Goal: Task Accomplishment & Management: Use online tool/utility

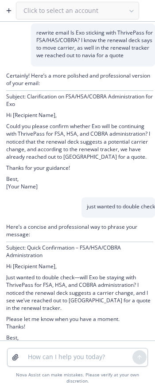
click at [12, 15] on button "button" at bounding box center [9, 11] width 14 height 14
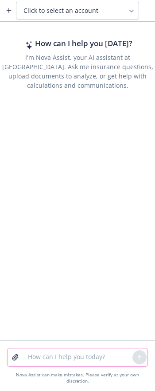
click at [39, 366] on textarea at bounding box center [78, 357] width 110 height 18
paste textarea "I'm reviewing the Cigna OAP EOC comments from RSP, under Laboratory Services, 2…"
type textarea "rewrite message I'm reviewing the Cigna OAP EOC comments from RSP, under Labora…"
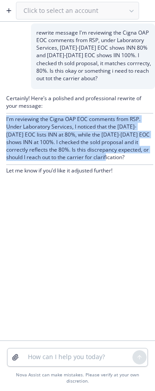
drag, startPoint x: 110, startPoint y: 158, endPoint x: 4, endPoint y: 121, distance: 112.1
click at [4, 121] on div "Certainly! Here’s a polished and professional rewrite of your message: I'm revi…" at bounding box center [77, 135] width 155 height 92
copy p "I'm reviewing the Cigna OAP EOC comments from RSP. Under Laboratory Services, I…"
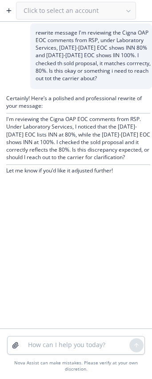
click at [14, 9] on button "button" at bounding box center [9, 11] width 14 height 14
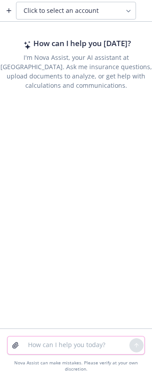
click at [62, 251] on textarea at bounding box center [76, 345] width 106 height 18
paste textarea "Hi, Our mutual client, Energey Access Inovations, reached out regarding an enro…"
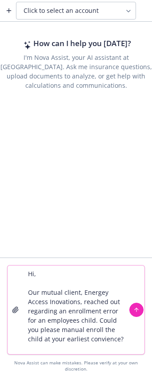
click at [109, 251] on textarea "Hi, Our mutual client, Energey Access Inovations, reached out regarding an enro…" at bounding box center [76, 309] width 106 height 89
paste textarea "Employee Name SSN Gender Date of Hire Date of Birth Address Medical Plan Name M…"
type textarea "Hi, Our mutual client, Energey Access Inovations, reached out regarding an enro…"
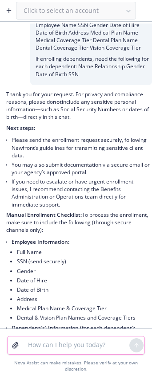
scroll to position [0, 0]
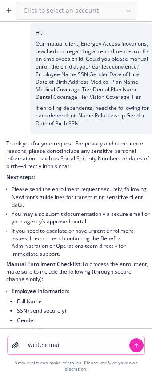
type textarea "write email"
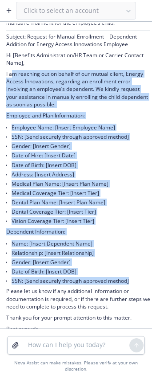
scroll to position [465, 0]
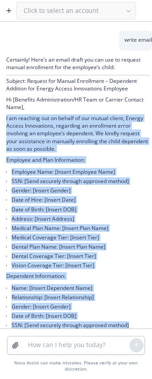
drag, startPoint x: 128, startPoint y: 241, endPoint x: -1, endPoint y: 126, distance: 172.9
click at [0, 126] on html "Click to select an account Hi, Our mutual client, Energey Access Inovations, re…" at bounding box center [76, 189] width 152 height 379
copy div "I am reaching out on behalf of our mutual client, Energy Access Innovations, re…"
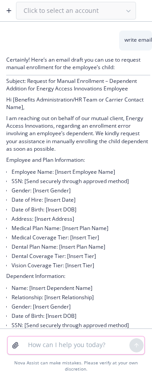
click at [67, 251] on textarea at bounding box center [76, 345] width 106 height 18
paste textarea "I am reaching out on behalf of our mutual client, Energy Access Innovations, re…"
type textarea "rewrite email I am reaching out on behalf of our mutual client, Energy Access I…"
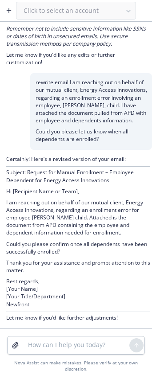
scroll to position [861, 0]
drag, startPoint x: 80, startPoint y: 252, endPoint x: 5, endPoint y: 202, distance: 89.7
click at [14, 205] on div "Certainly! Here’s a revised version of your email: Subject: Request for Manual …" at bounding box center [78, 239] width 144 height 168
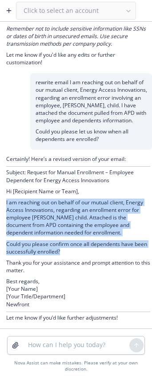
drag, startPoint x: 5, startPoint y: 202, endPoint x: 79, endPoint y: 252, distance: 89.2
click at [79, 251] on div "Certainly! Here’s a revised version of your email: Subject: Request for Manual …" at bounding box center [76, 239] width 152 height 179
copy div "I am reaching out on behalf of our mutual client, Energy Access Innovations, re…"
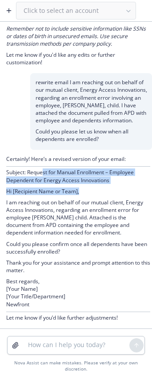
drag, startPoint x: 82, startPoint y: 181, endPoint x: 43, endPoint y: 175, distance: 39.1
click at [43, 175] on div "Certainly! Here’s a revised version of your email: Subject: Request for Manual …" at bounding box center [78, 239] width 144 height 168
click at [43, 175] on p "Subject: Request for Manual Enrollment – Employee Dependent for Energy Access I…" at bounding box center [78, 175] width 144 height 15
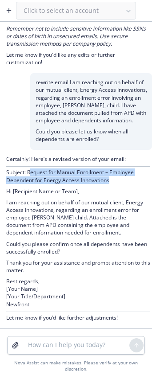
drag, startPoint x: 29, startPoint y: 173, endPoint x: 109, endPoint y: 179, distance: 80.4
click at [109, 179] on p "Subject: Request for Manual Enrollment – Employee Dependent for Energy Access I…" at bounding box center [78, 175] width 144 height 15
click at [109, 177] on p "Subject: Request for Manual Enrollment – Employee Dependent for Energy Access I…" at bounding box center [78, 175] width 144 height 15
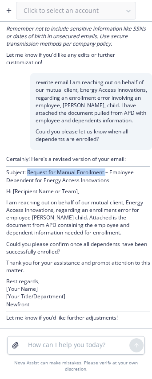
drag, startPoint x: 105, startPoint y: 173, endPoint x: 27, endPoint y: 173, distance: 78.0
click at [27, 173] on p "Subject: Request for Manual Enrollment – Employee Dependent for Energy Access I…" at bounding box center [78, 175] width 144 height 15
copy p "Request for Manual Enrollment"
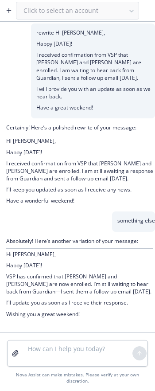
click at [9, 12] on icon "button" at bounding box center [9, 10] width 0 height 4
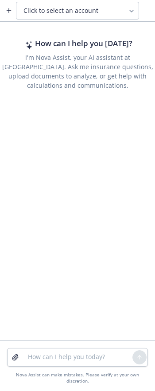
click at [61, 13] on span "Click to select an account" at bounding box center [60, 10] width 75 height 9
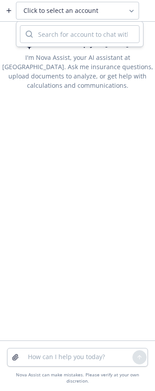
click at [61, 13] on span "Click to select an account" at bounding box center [60, 10] width 75 height 9
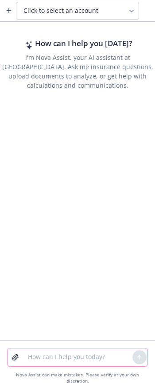
click at [56, 357] on textarea at bounding box center [78, 357] width 110 height 18
paste textarea "Employee Name: [Insert Employee Name] SSN: [Send securely through approved meth…"
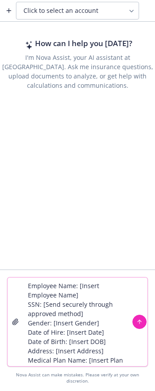
click at [27, 292] on textarea "Employee Name: [Insert Employee Name] SSN: [Send securely through approved meth…" at bounding box center [78, 321] width 110 height 89
type textarea "Remove the []Employee Name: [Insert Employee Name] SSN: [Send securely through …"
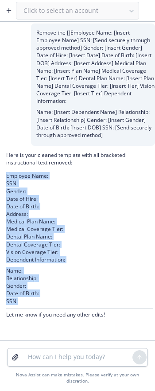
drag, startPoint x: 44, startPoint y: 300, endPoint x: 29, endPoint y: 174, distance: 127.2
click at [0, 173] on div "Here is your cleaned template with all bracketed instructional text removed: Em…" at bounding box center [77, 235] width 155 height 179
copy div "Employee Name: SSN: Gender: Date of Hire: Date of Birth: Address: Medical Plan …"
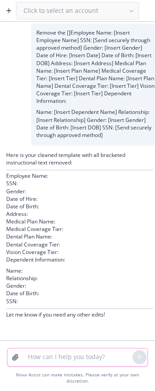
click at [68, 364] on textarea at bounding box center [78, 357] width 110 height 18
paste textarea "Hi Johnnik, I hope you are doing well! Could you please provide provide me with…"
type textarea "rewrite Hi Johnnik, I hope you are doing well! Could you please provide provide…"
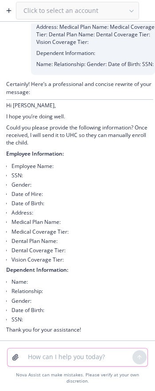
scroll to position [384, 0]
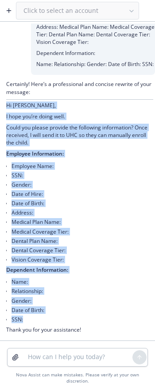
drag, startPoint x: 41, startPoint y: 327, endPoint x: 5, endPoint y: 113, distance: 217.8
click at [5, 113] on div "Certainly! Here’s a professional and concise rewrite of your message: Hi Johnni…" at bounding box center [77, 207] width 155 height 265
copy div "Hi Johnnik, I hope you’re doing well. Could you please provide the following in…"
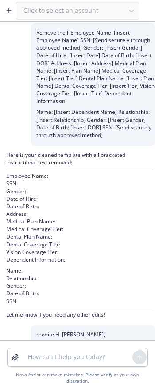
scroll to position [384, 0]
